Goal: Information Seeking & Learning: Understand process/instructions

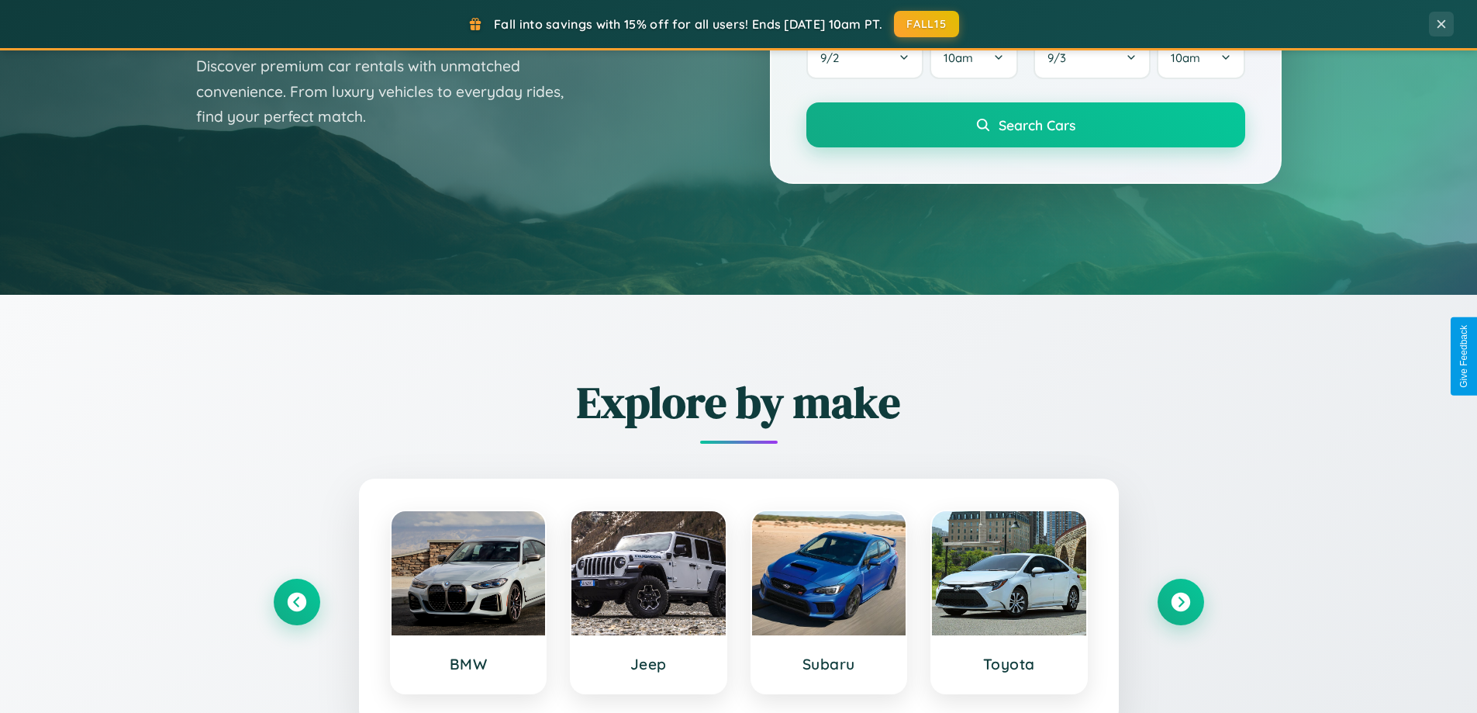
scroll to position [2492, 0]
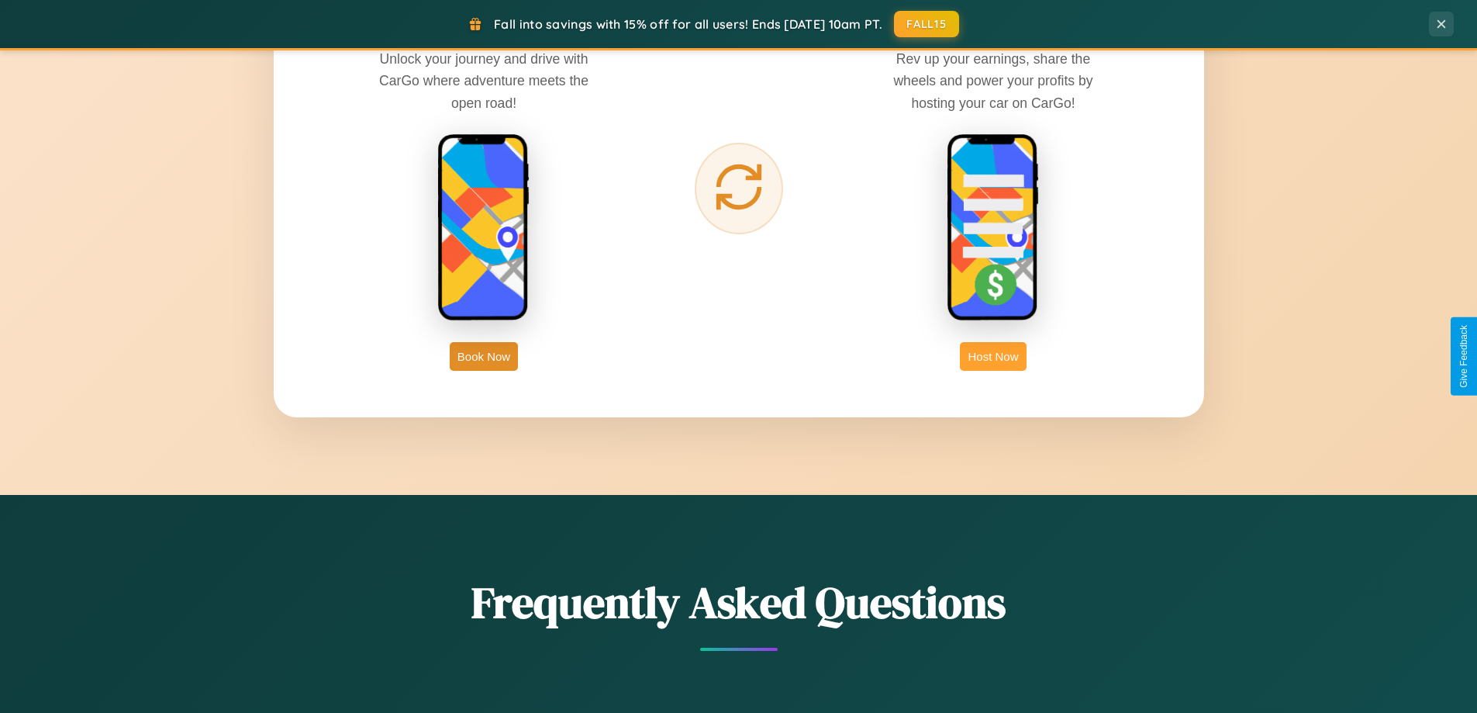
click at [993, 356] on button "Host Now" at bounding box center [993, 356] width 66 height 29
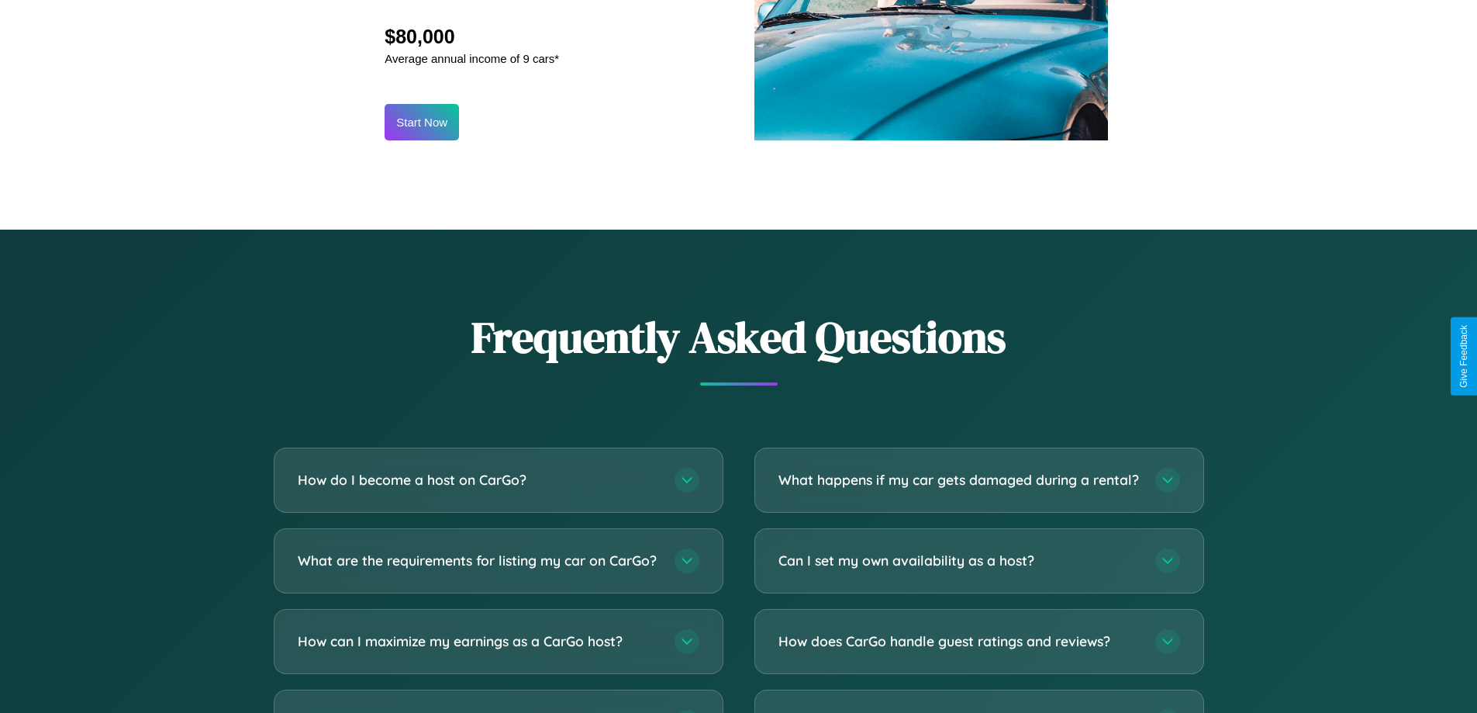
scroll to position [2096, 0]
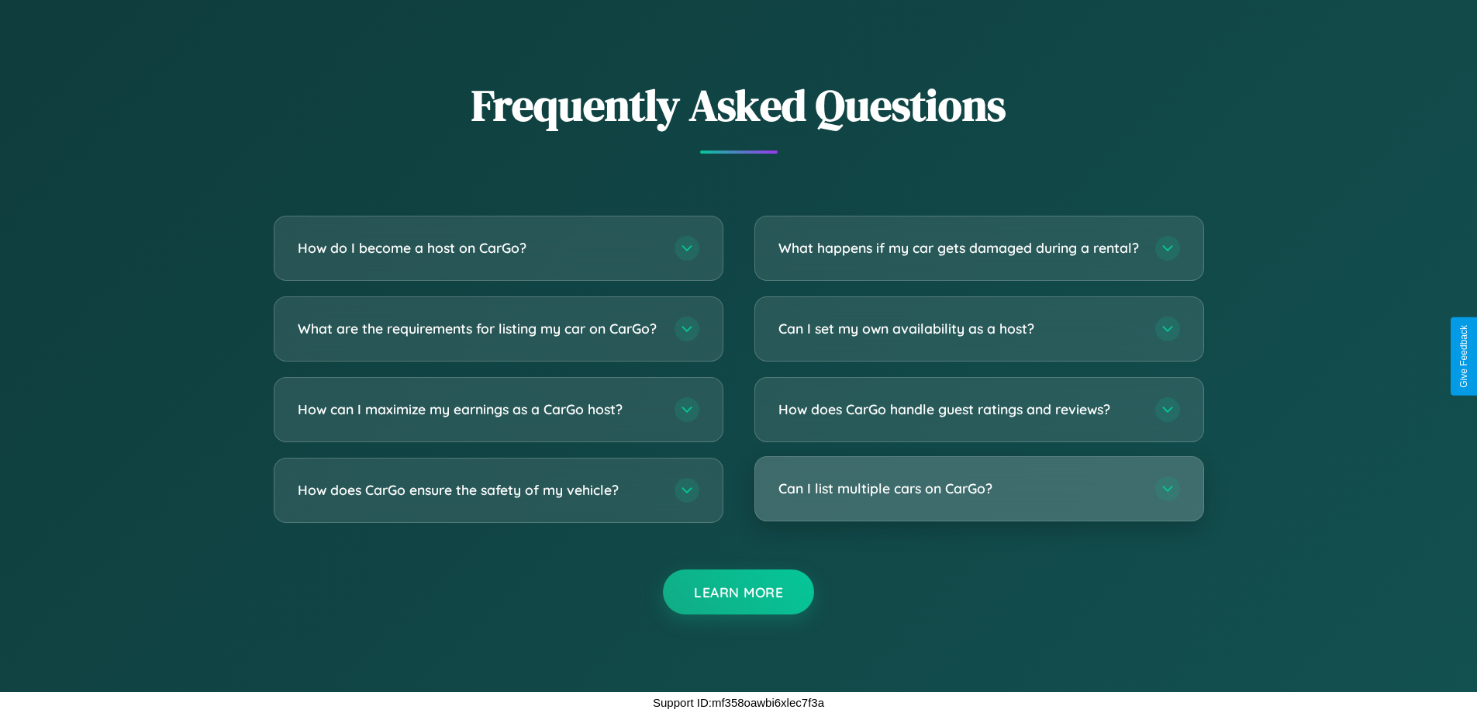
click at [979, 488] on h3 "Can I list multiple cars on CarGo?" at bounding box center [959, 487] width 361 height 19
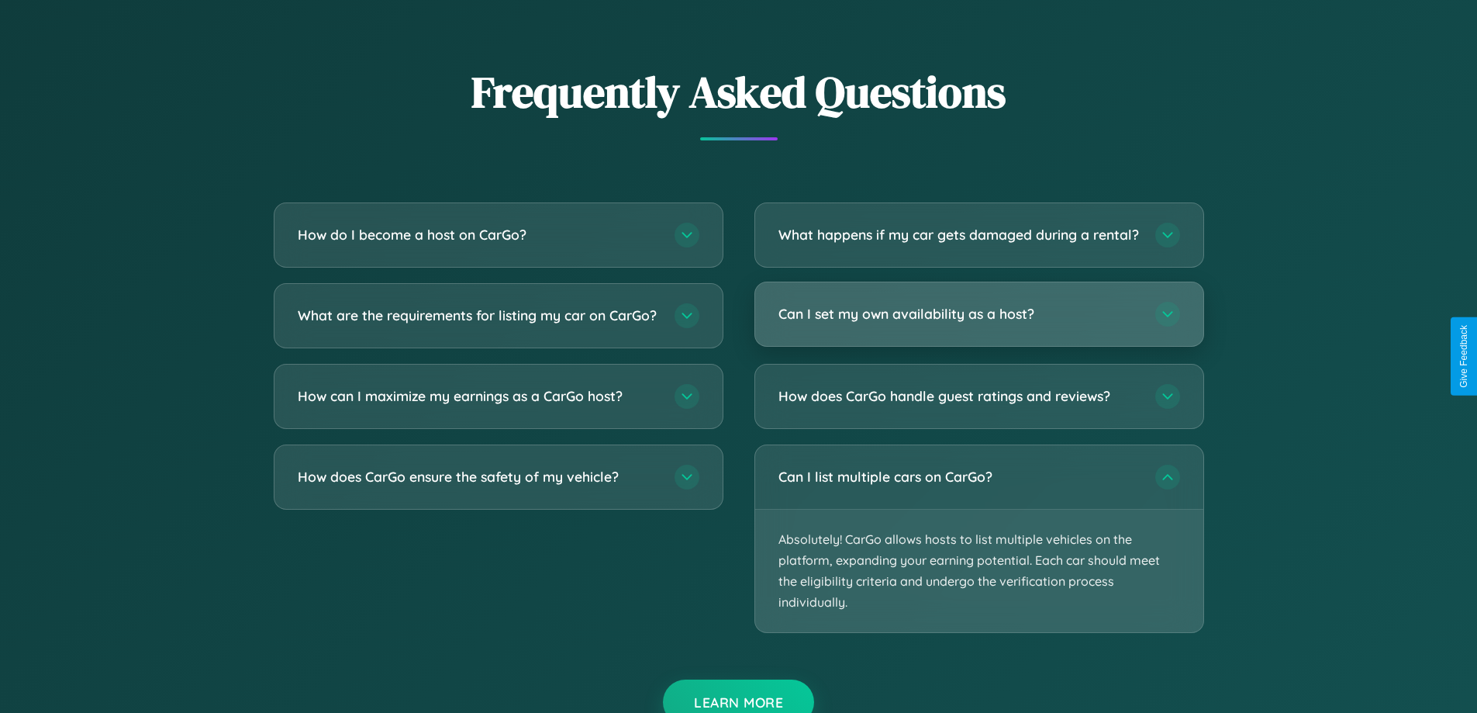
click at [979, 323] on h3 "Can I set my own availability as a host?" at bounding box center [959, 313] width 361 height 19
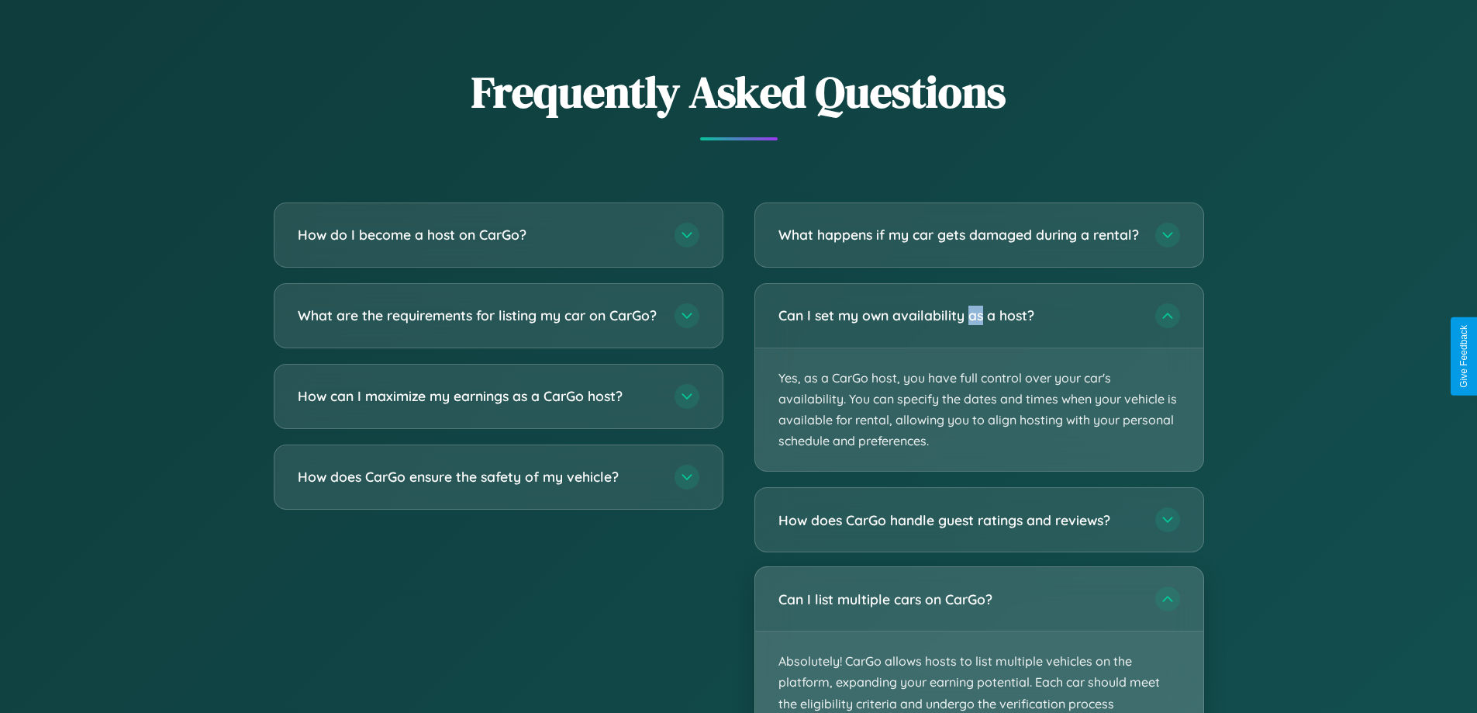
click at [979, 646] on p "Absolutely! CarGo allows hosts to list multiple vehicles on the platform, expan…" at bounding box center [979, 692] width 448 height 123
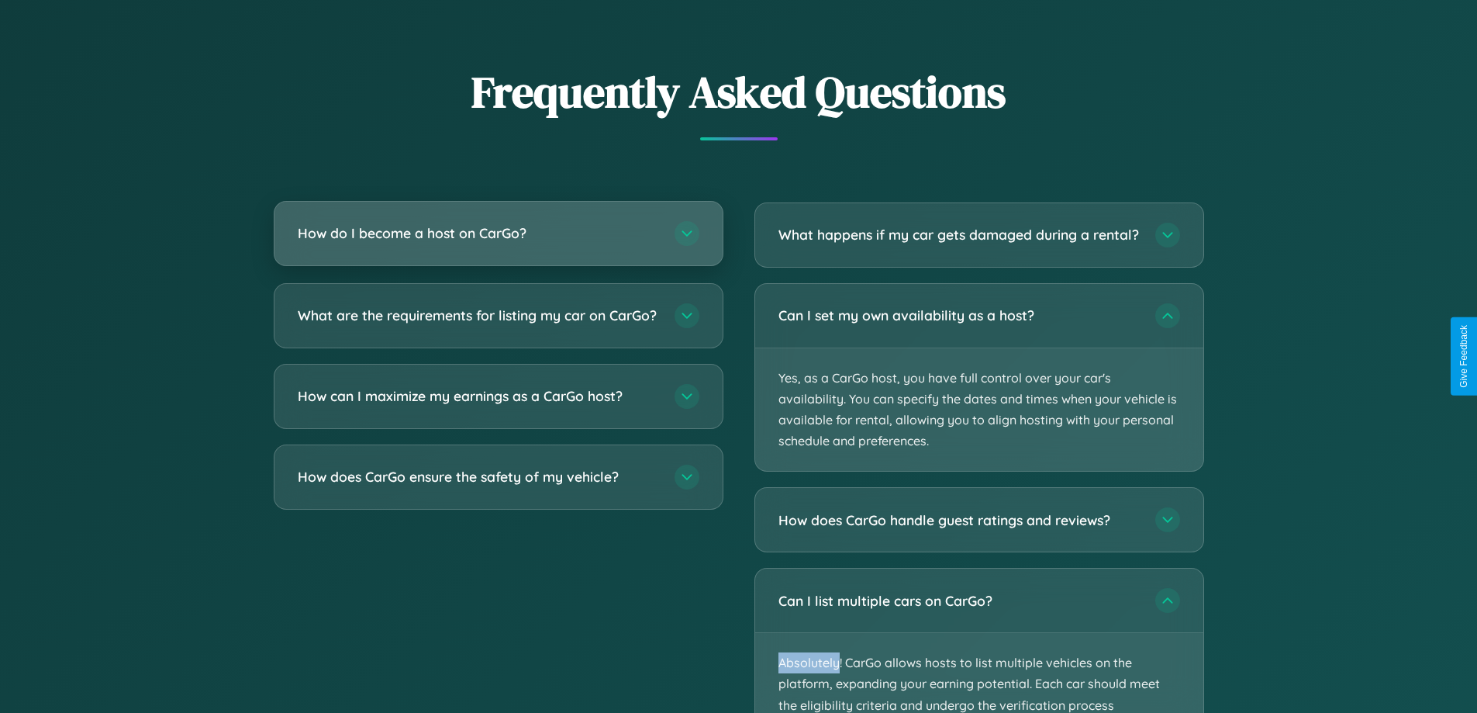
click at [498, 233] on h3 "How do I become a host on CarGo?" at bounding box center [478, 232] width 361 height 19
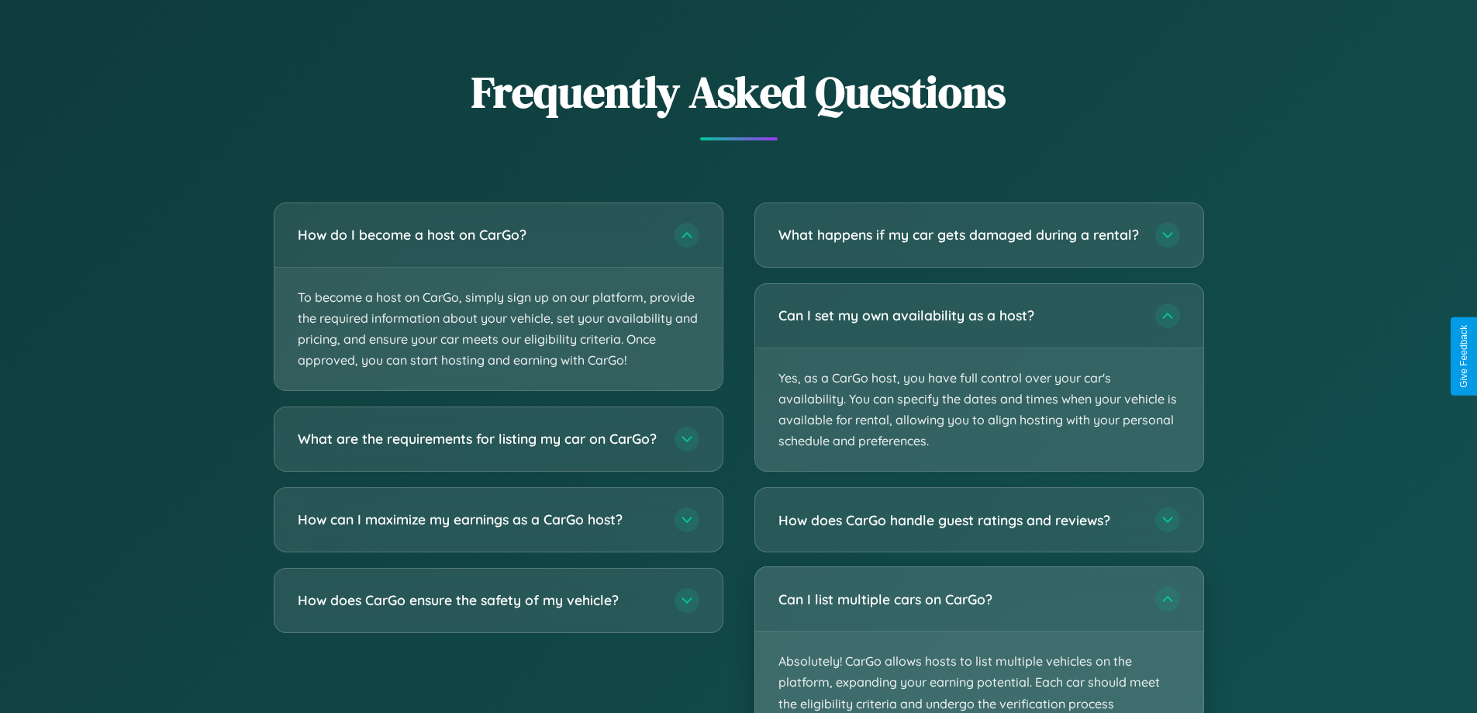
click at [979, 647] on p "Absolutely! CarGo allows hosts to list multiple vehicles on the platform, expan…" at bounding box center [979, 692] width 448 height 123
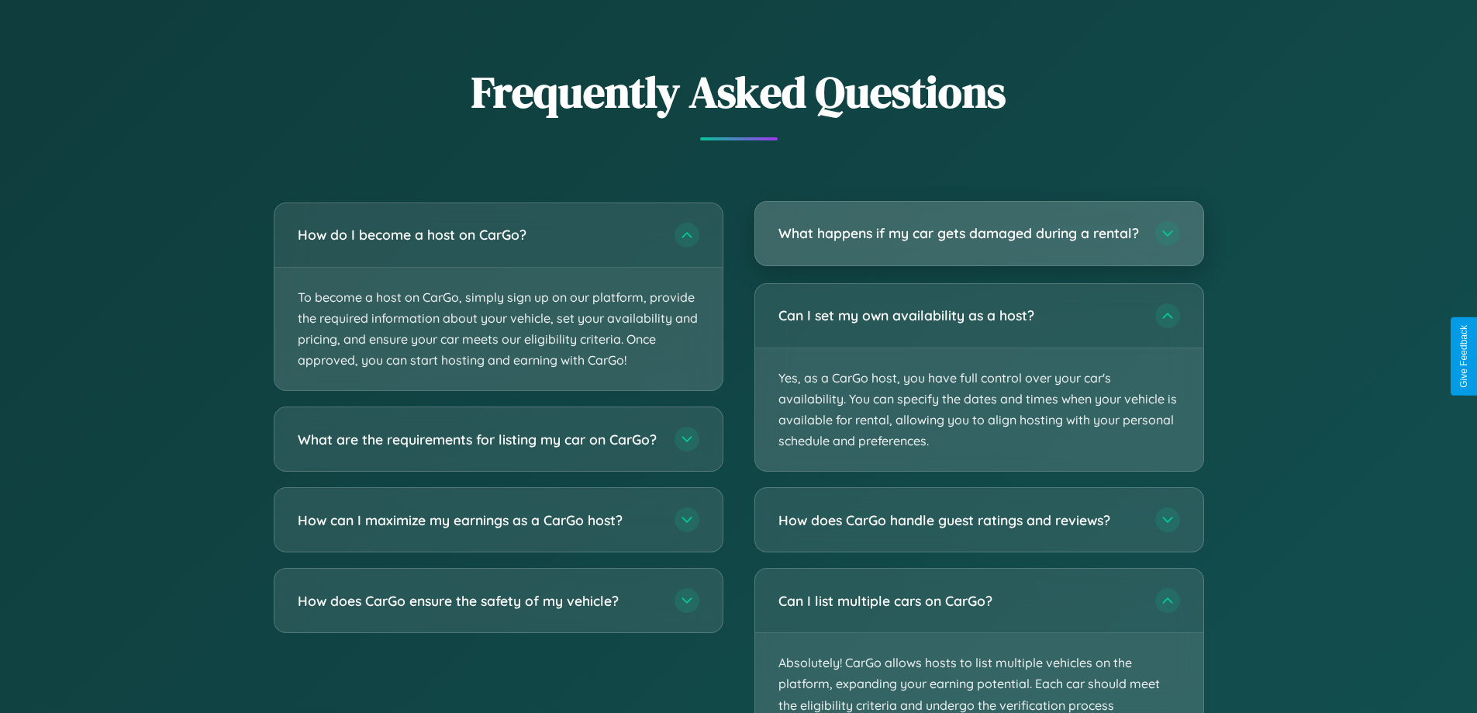
click at [979, 240] on h3 "What happens if my car gets damaged during a rental?" at bounding box center [959, 232] width 361 height 19
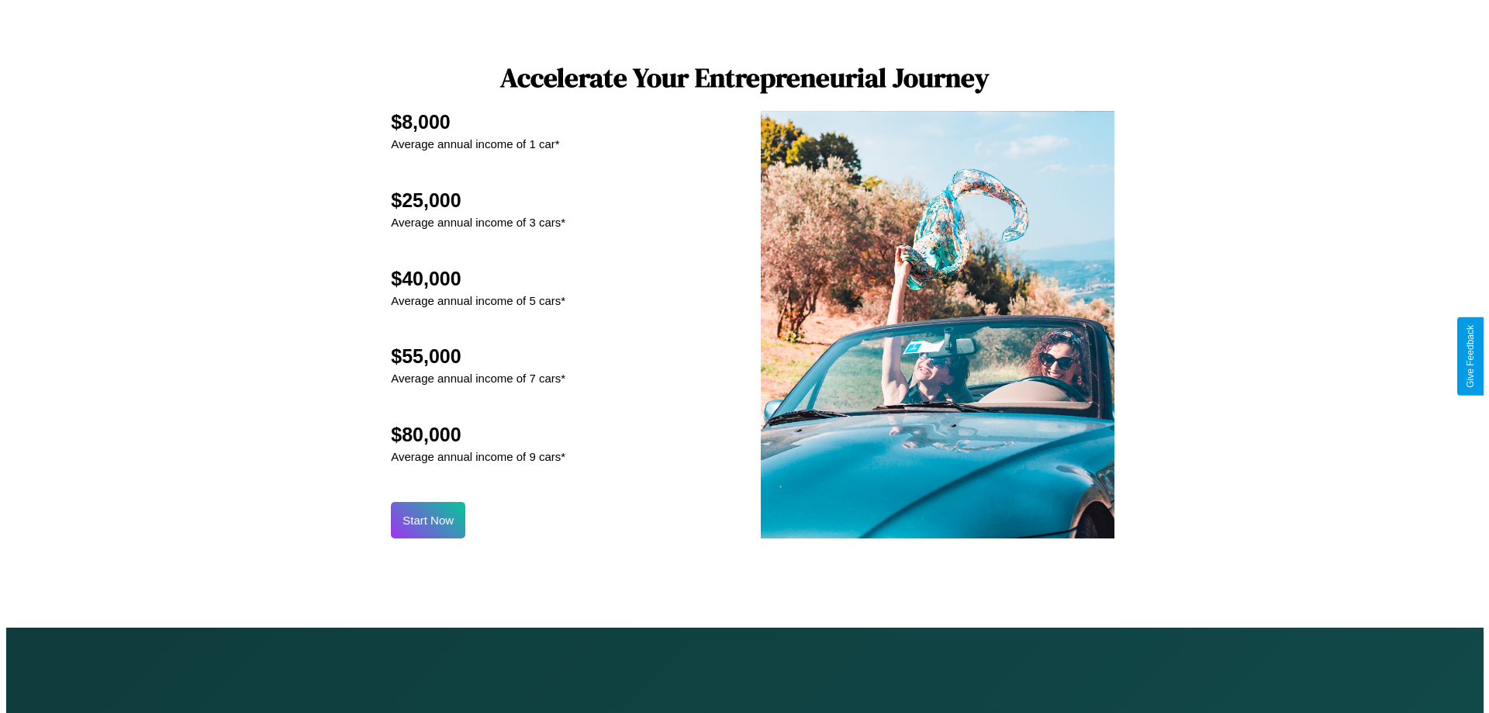
scroll to position [0, 0]
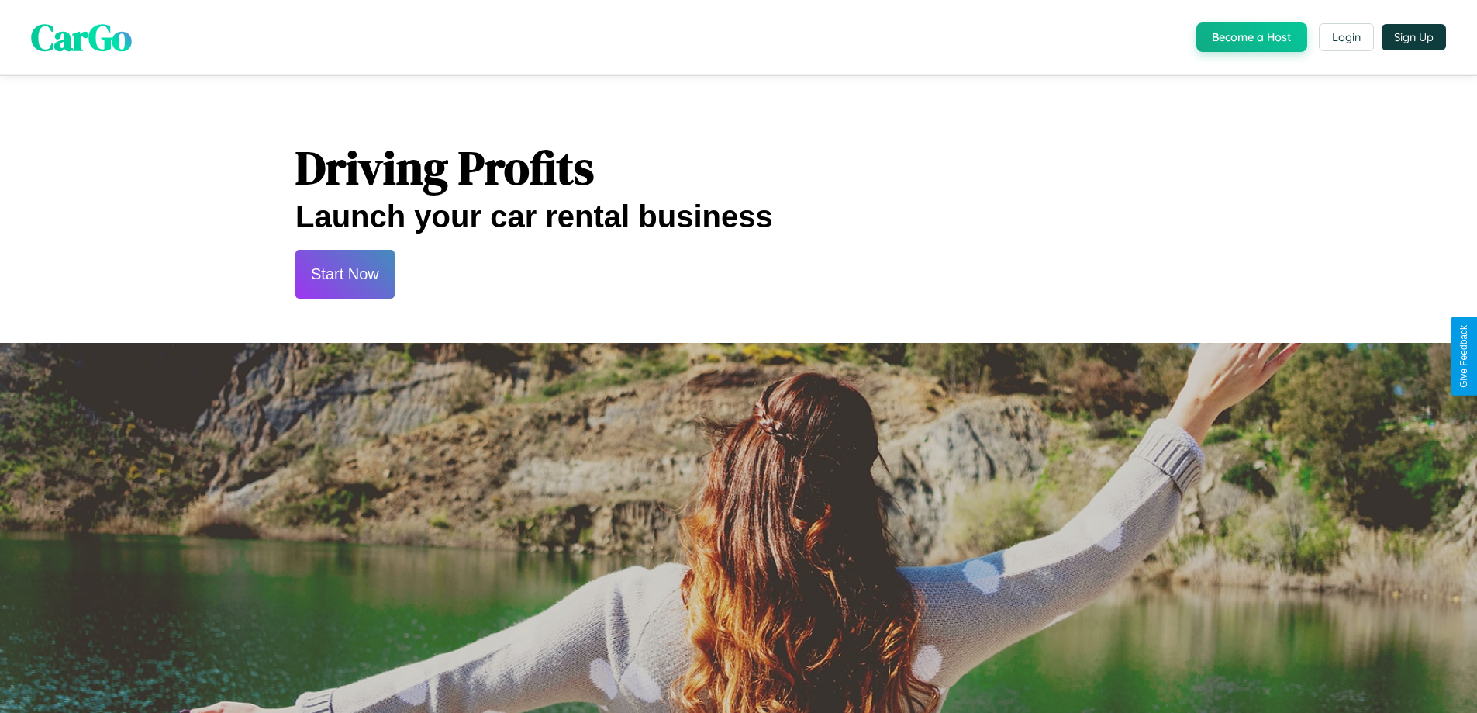
click at [344, 274] on button "Start Now" at bounding box center [344, 274] width 99 height 49
